Goal: Task Accomplishment & Management: Manage account settings

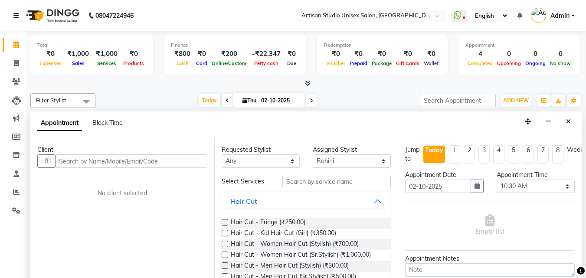
select select "31469"
select select "630"
select select "tentative"
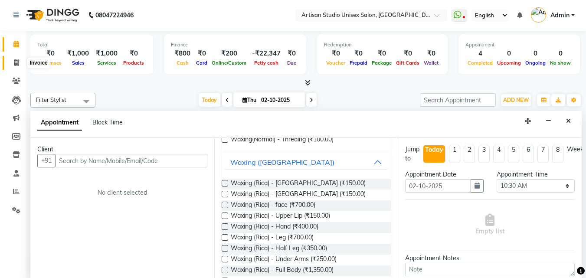
click at [17, 65] on icon at bounding box center [16, 62] width 5 height 7
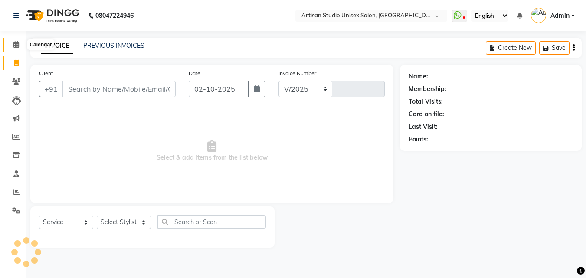
click at [17, 43] on icon at bounding box center [16, 44] width 6 height 7
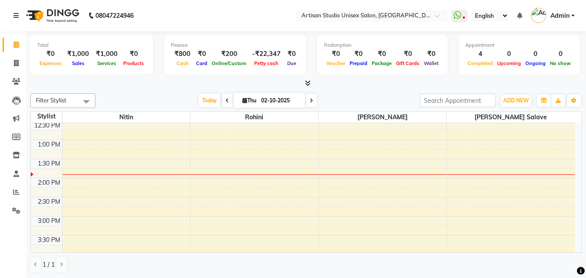
scroll to position [174, 0]
click at [362, 163] on div "8:00 AM 8:30 AM 9:00 AM 9:30 AM 10:00 AM 10:30 AM 11:00 AM 11:30 AM 12:00 PM 12…" at bounding box center [303, 217] width 544 height 534
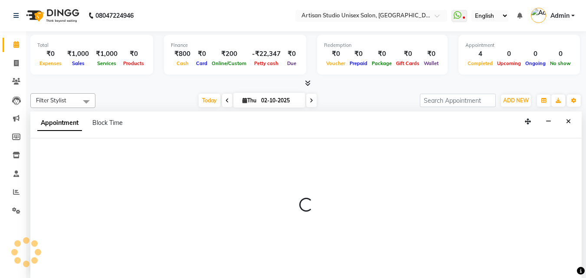
scroll to position [0, 0]
select select "51857"
select select "810"
select select "tentative"
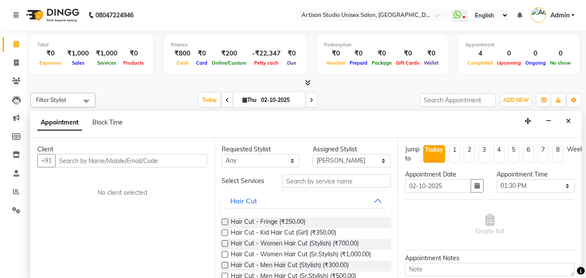
click at [143, 164] on input "text" at bounding box center [131, 160] width 152 height 13
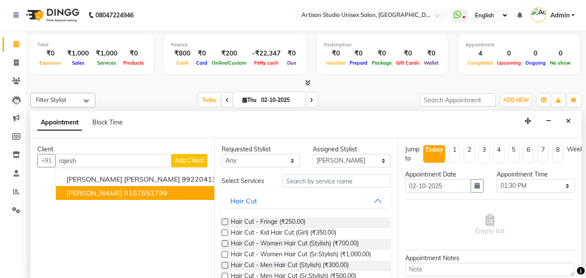
click at [138, 194] on ngb-highlight "9167653799" at bounding box center [145, 193] width 43 height 9
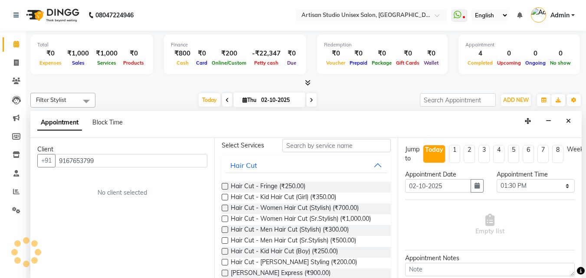
scroll to position [130, 0]
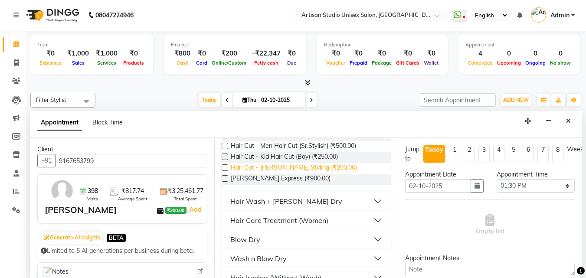
type input "9167653799"
click at [313, 168] on span "Hair Cut - [PERSON_NAME] Styling (₹200.00)" at bounding box center [294, 168] width 126 height 11
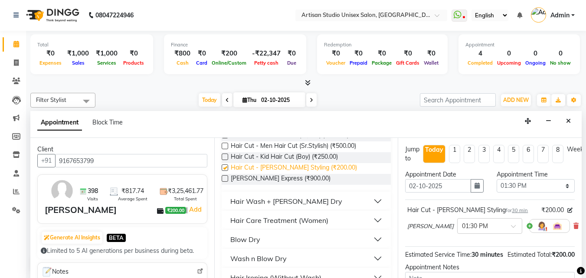
checkbox input "false"
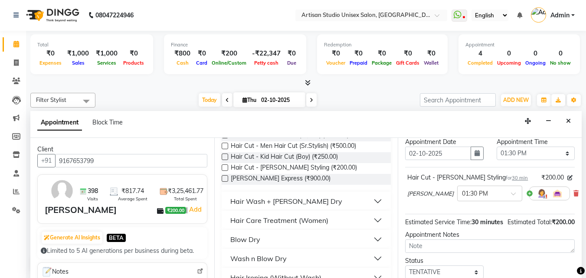
scroll to position [104, 0]
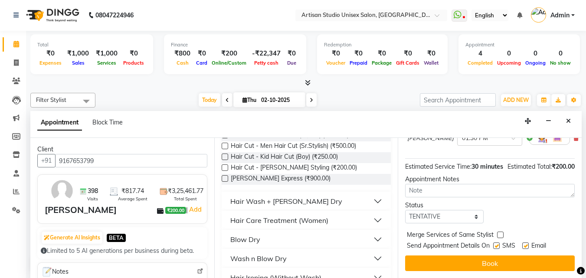
click at [497, 243] on label at bounding box center [497, 246] width 7 height 7
click at [497, 244] on input "checkbox" at bounding box center [497, 247] width 6 height 6
checkbox input "false"
click at [526, 243] on label at bounding box center [526, 246] width 7 height 7
click at [526, 244] on input "checkbox" at bounding box center [526, 247] width 6 height 6
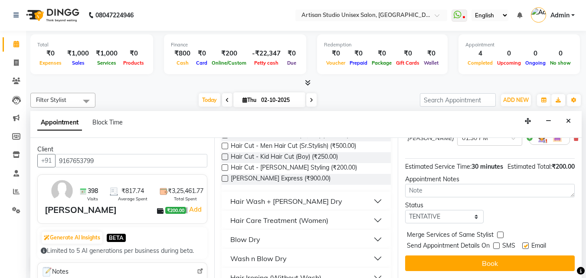
checkbox input "false"
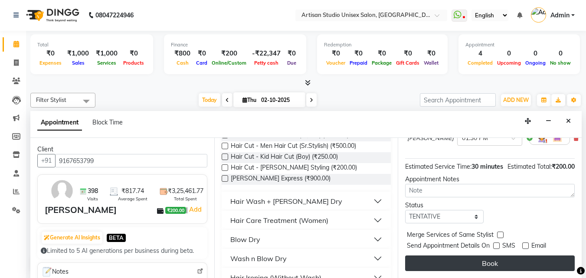
click at [520, 258] on button "Book" at bounding box center [490, 264] width 170 height 16
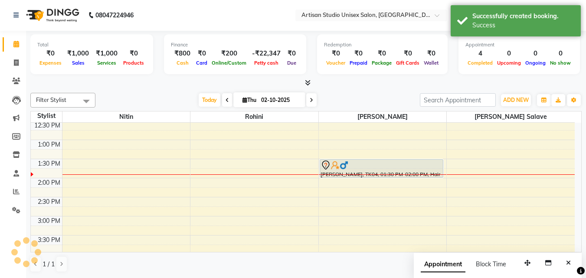
scroll to position [0, 0]
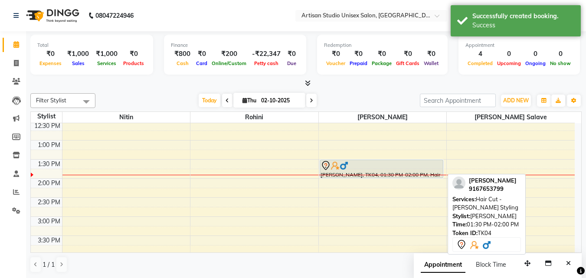
click at [367, 167] on div at bounding box center [382, 166] width 122 height 10
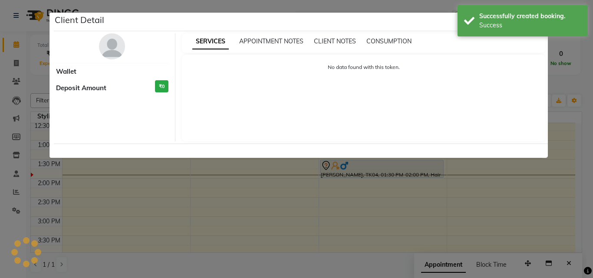
select select "7"
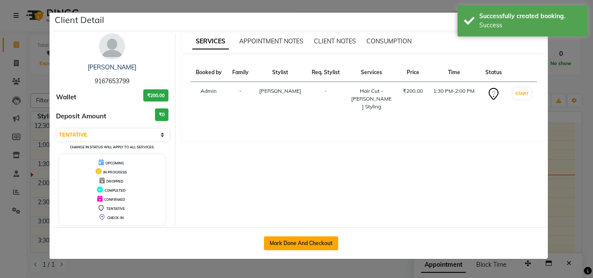
click at [325, 246] on button "Mark Done And Checkout" at bounding box center [301, 244] width 74 height 14
select select "4913"
select select "service"
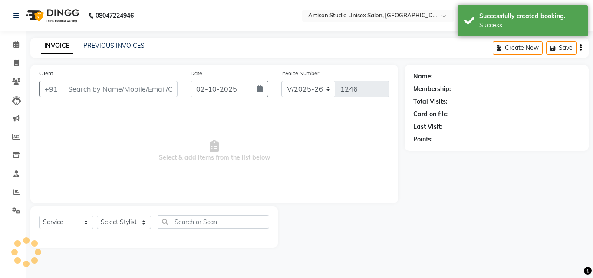
type input "9167653799"
select select "51857"
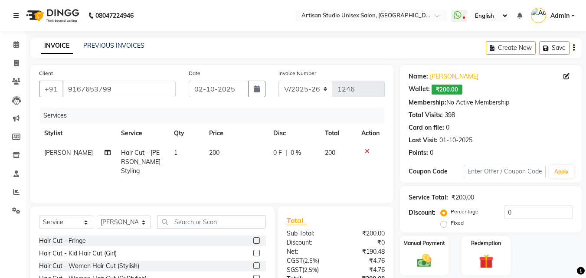
scroll to position [69, 0]
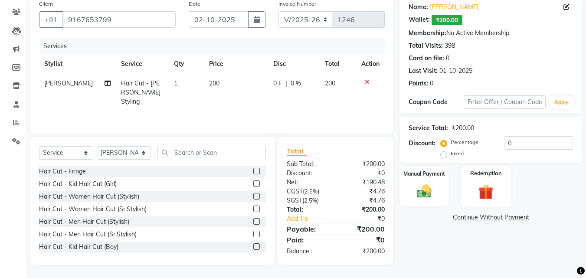
click at [487, 196] on img at bounding box center [486, 192] width 24 height 19
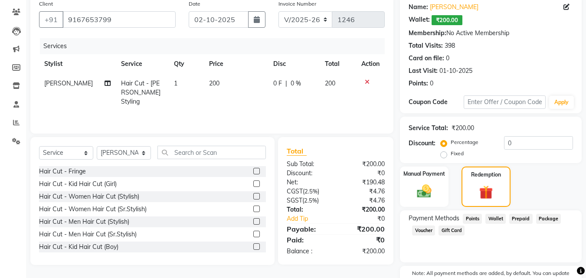
click at [511, 217] on span "Prepaid" at bounding box center [521, 219] width 23 height 10
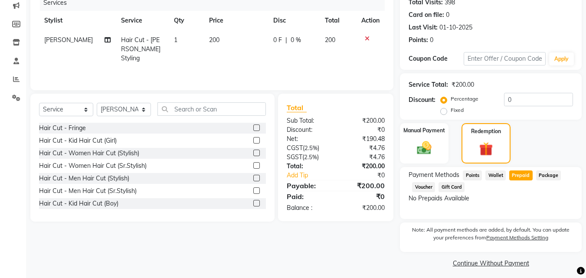
click at [499, 178] on span "Wallet" at bounding box center [496, 176] width 20 height 10
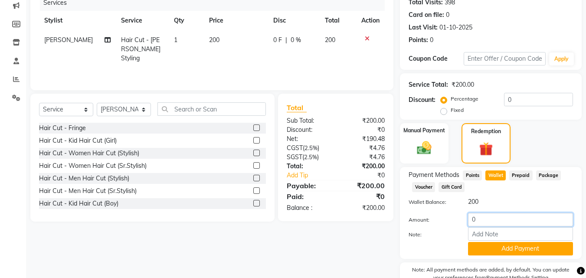
click at [499, 224] on input "0" at bounding box center [520, 219] width 105 height 13
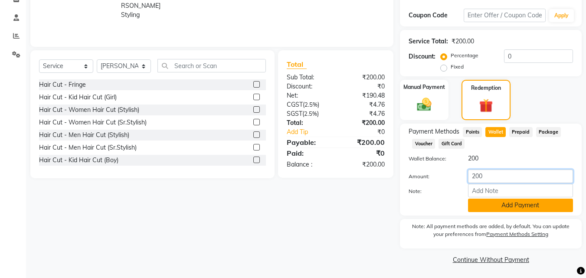
type input "200"
click at [510, 207] on button "Add Payment" at bounding box center [520, 205] width 105 height 13
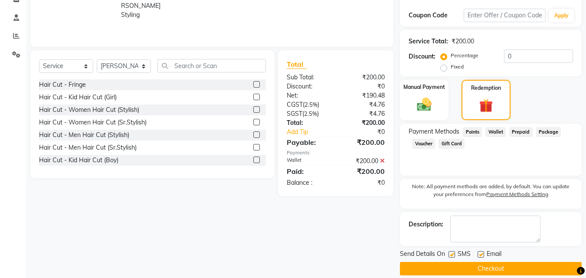
scroll to position [167, 0]
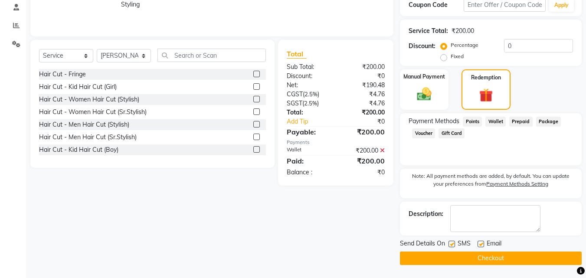
click at [453, 244] on label at bounding box center [452, 244] width 7 height 7
click at [453, 244] on input "checkbox" at bounding box center [452, 245] width 6 height 6
checkbox input "false"
click at [480, 244] on label at bounding box center [481, 244] width 7 height 7
click at [480, 244] on input "checkbox" at bounding box center [481, 245] width 6 height 6
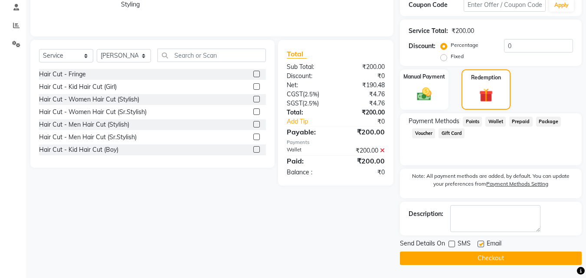
checkbox input "false"
click at [482, 259] on button "Checkout" at bounding box center [491, 258] width 182 height 13
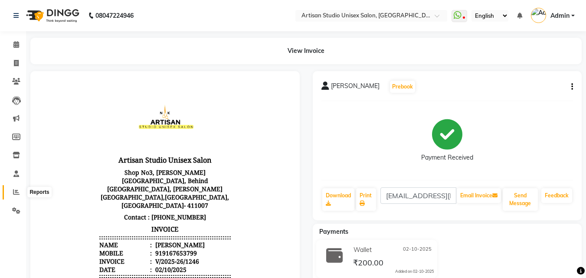
click at [13, 190] on icon at bounding box center [16, 192] width 7 height 7
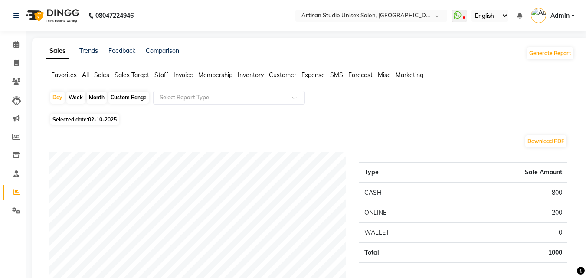
click at [102, 98] on div "Month" at bounding box center [97, 98] width 20 height 12
select select "10"
select select "2025"
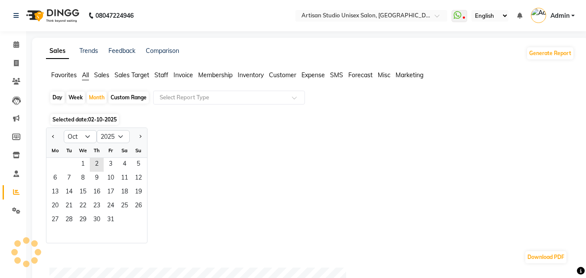
click at [80, 95] on div "Week" at bounding box center [75, 98] width 19 height 12
select select "10"
select select "2025"
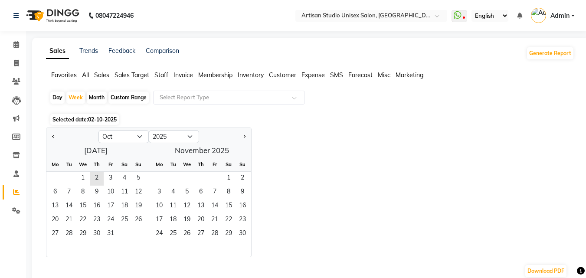
click at [96, 100] on div "Month" at bounding box center [97, 98] width 20 height 12
select select "10"
select select "2025"
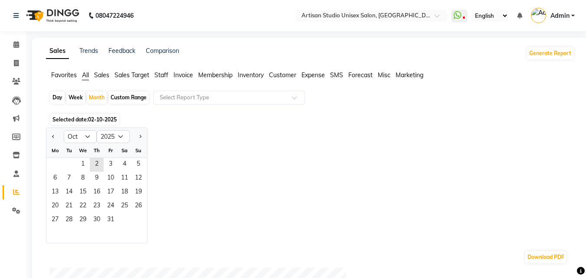
click at [79, 98] on div "Week" at bounding box center [75, 98] width 19 height 12
select select "10"
select select "2025"
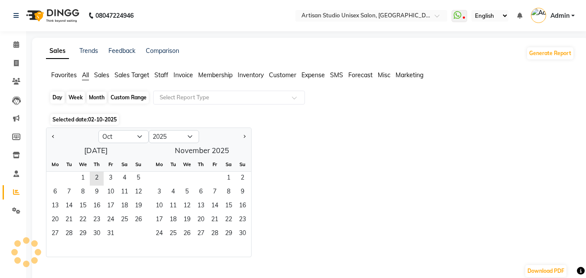
click at [80, 97] on div "Week" at bounding box center [75, 98] width 19 height 12
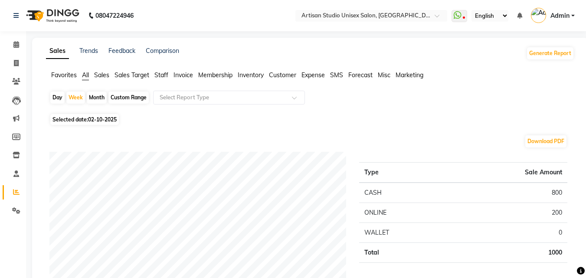
click at [60, 97] on div "Day" at bounding box center [57, 98] width 14 height 12
select select "10"
select select "2025"
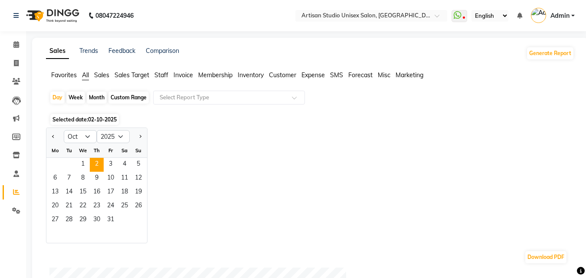
click at [81, 96] on div "Week" at bounding box center [75, 98] width 19 height 12
select select "10"
select select "2025"
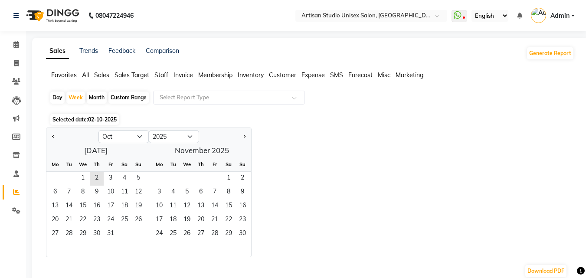
click at [90, 97] on div "Month" at bounding box center [97, 98] width 20 height 12
select select "10"
select select "2025"
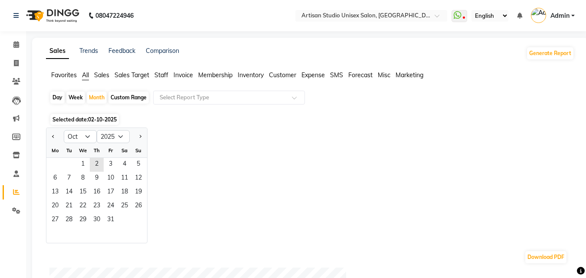
click at [56, 95] on div "Day" at bounding box center [57, 98] width 14 height 12
select select "10"
select select "2025"
click at [101, 97] on div "Month" at bounding box center [97, 98] width 20 height 12
select select "10"
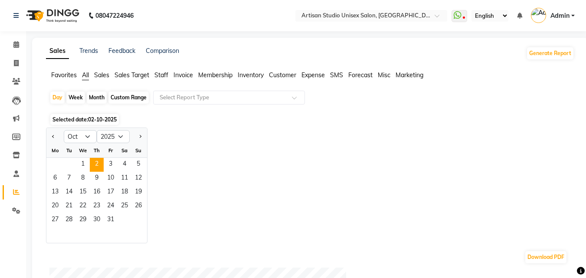
select select "2025"
click at [98, 166] on span "2" at bounding box center [97, 165] width 14 height 14
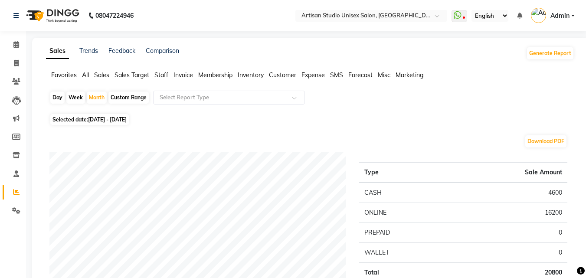
click at [61, 98] on div "Day" at bounding box center [57, 98] width 14 height 12
select select "10"
select select "2025"
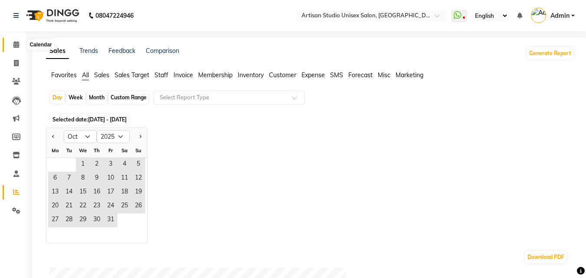
click at [16, 45] on icon at bounding box center [16, 44] width 6 height 7
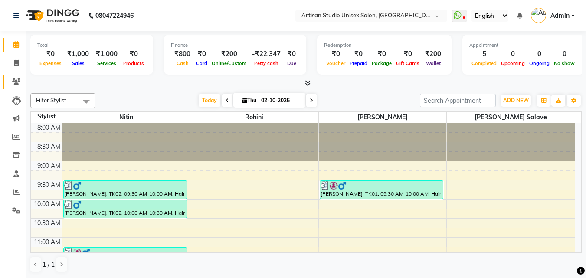
drag, startPoint x: 27, startPoint y: 74, endPoint x: 10, endPoint y: 86, distance: 21.4
click at [19, 79] on app-home "08047224946 Select Location × Artisan Studio Unisex Salon, Aundh WhatsApp Statu…" at bounding box center [293, 139] width 586 height 279
click at [14, 82] on icon at bounding box center [16, 81] width 8 height 7
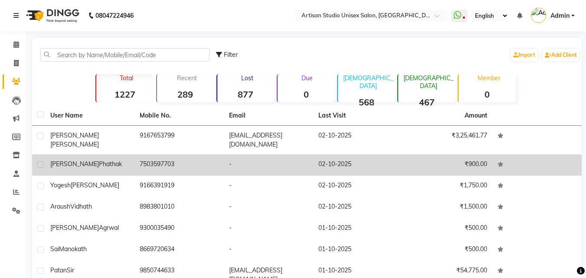
click at [99, 160] on span "Phathak" at bounding box center [110, 164] width 23 height 8
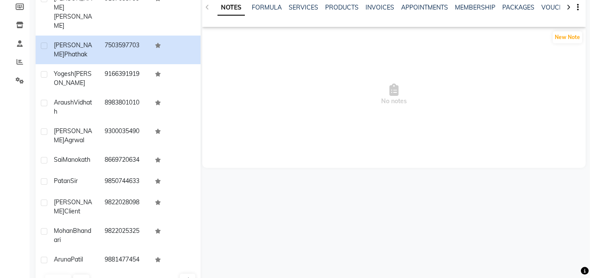
scroll to position [43, 0]
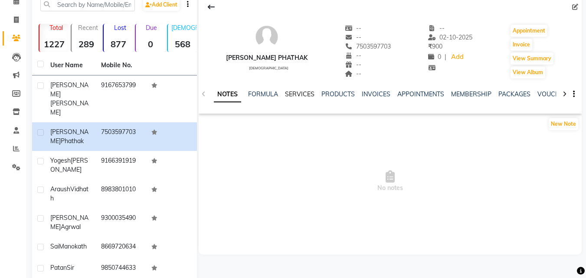
click at [299, 92] on link "SERVICES" at bounding box center [300, 94] width 30 height 8
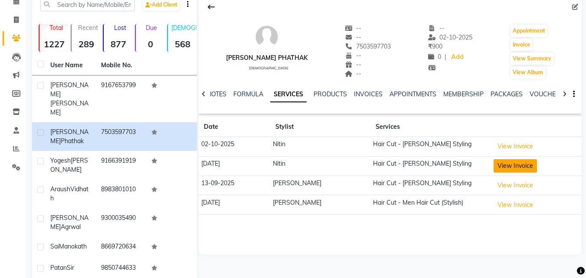
click at [496, 161] on button "View Invoice" at bounding box center [515, 165] width 43 height 13
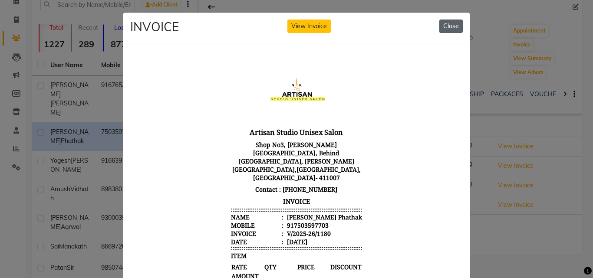
click at [444, 20] on button "Close" at bounding box center [450, 26] width 23 height 13
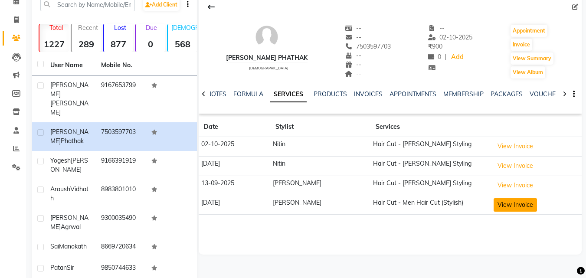
click at [510, 200] on button "View Invoice" at bounding box center [515, 204] width 43 height 13
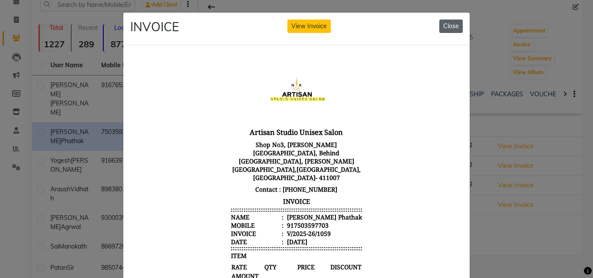
click at [447, 22] on button "Close" at bounding box center [450, 26] width 23 height 13
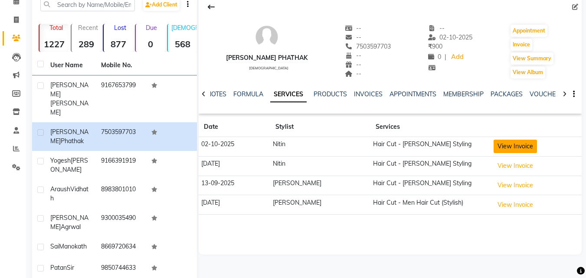
click at [494, 147] on button "View Invoice" at bounding box center [515, 146] width 43 height 13
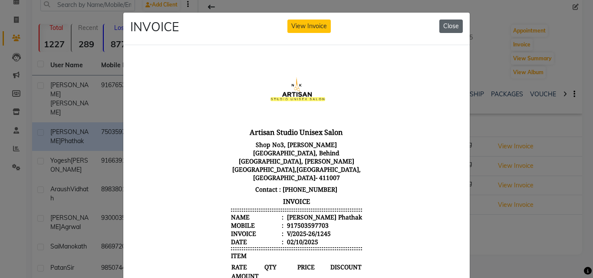
click at [446, 30] on button "Close" at bounding box center [450, 26] width 23 height 13
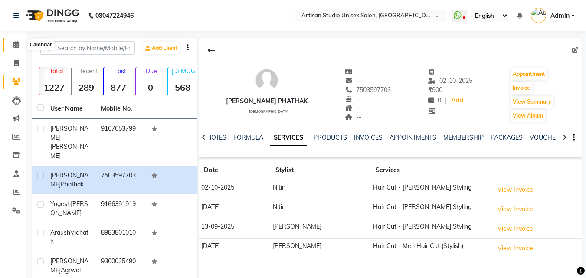
click at [16, 45] on icon at bounding box center [16, 44] width 6 height 7
